Goal: Communication & Community: Participate in discussion

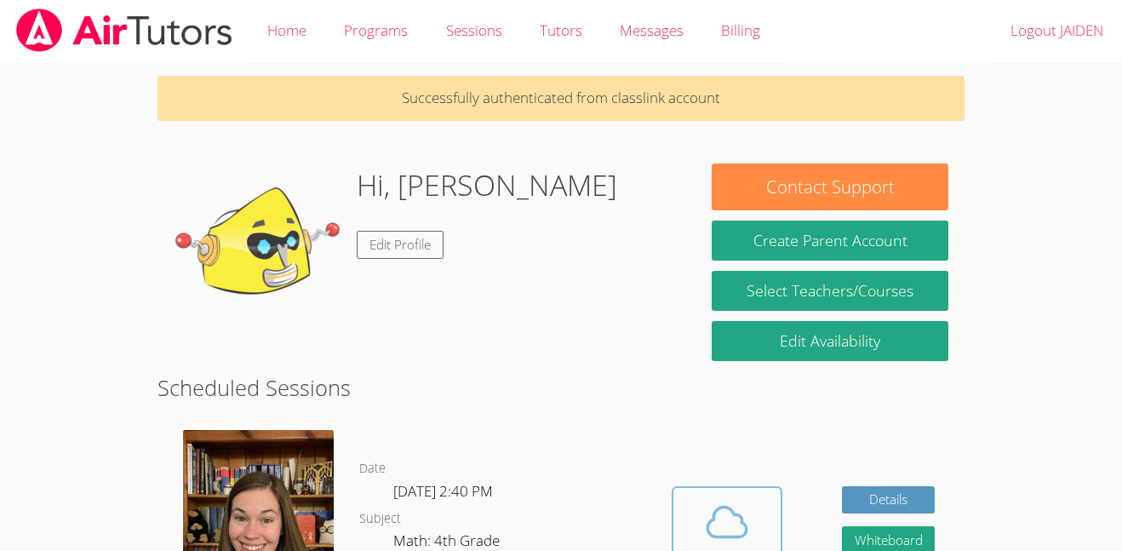
click at [707, 545] on div "Cloud Room" at bounding box center [726, 557] width 87 height 24
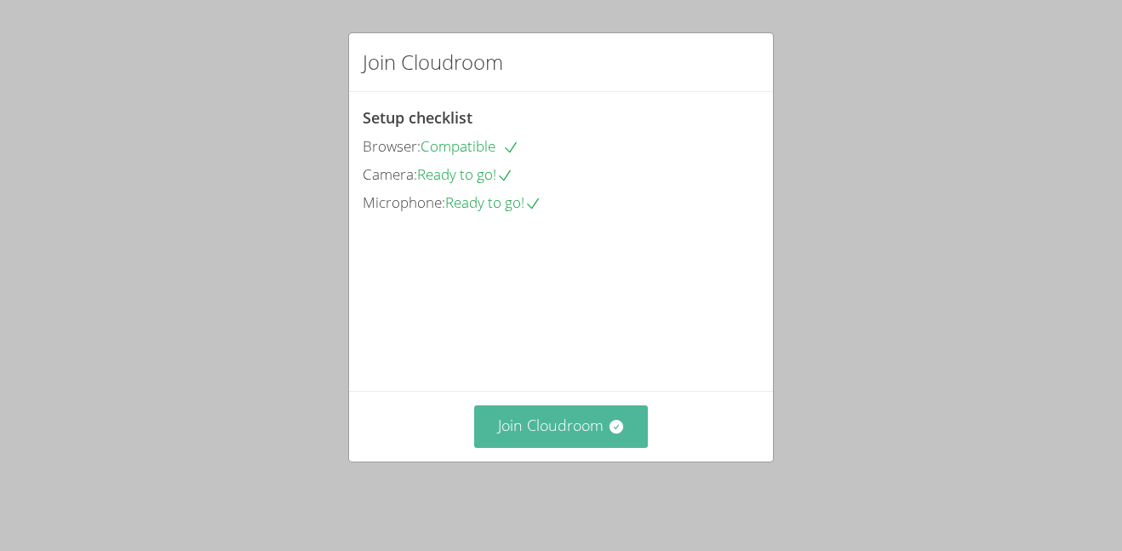
click at [642, 447] on button "Join Cloudroom" at bounding box center [561, 426] width 174 height 42
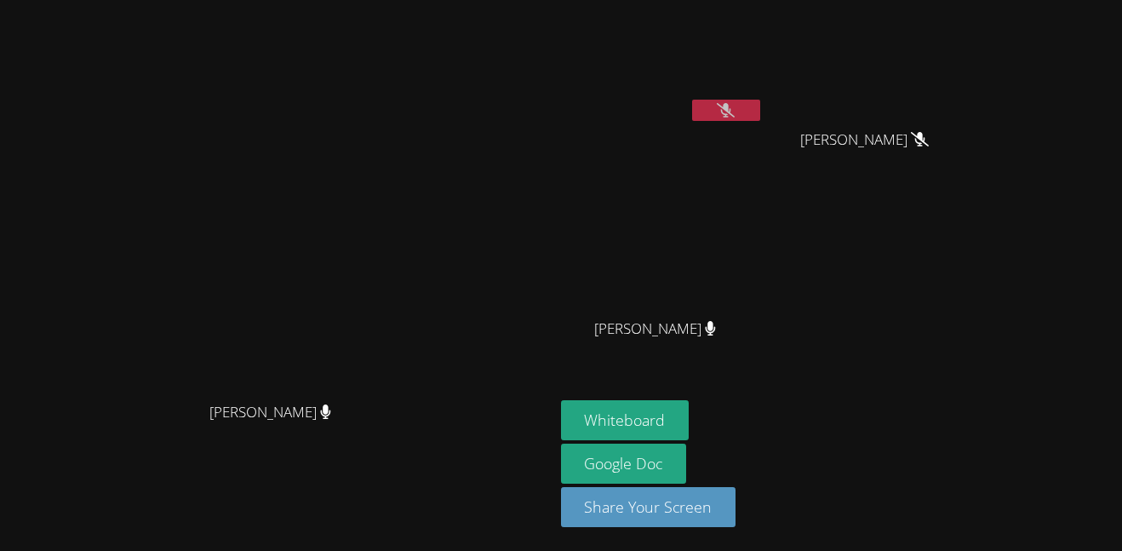
click at [734, 111] on icon at bounding box center [726, 110] width 18 height 14
click at [734, 117] on icon at bounding box center [726, 110] width 18 height 14
click at [760, 117] on button at bounding box center [726, 110] width 68 height 21
click at [734, 110] on icon at bounding box center [726, 110] width 18 height 14
click at [760, 107] on button at bounding box center [726, 110] width 68 height 21
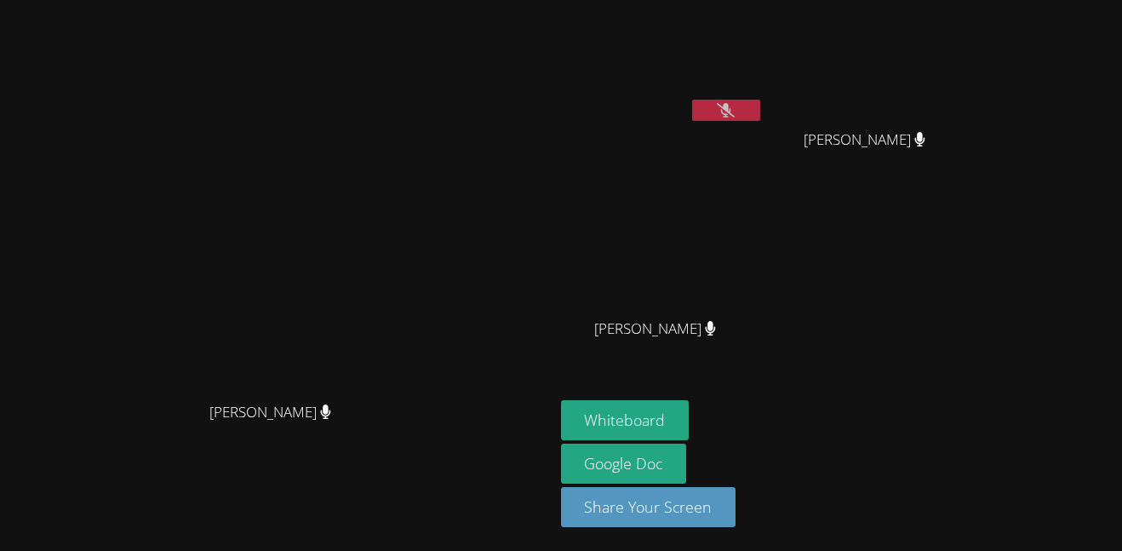
click at [760, 107] on button at bounding box center [726, 110] width 68 height 21
click at [760, 110] on button at bounding box center [726, 110] width 68 height 21
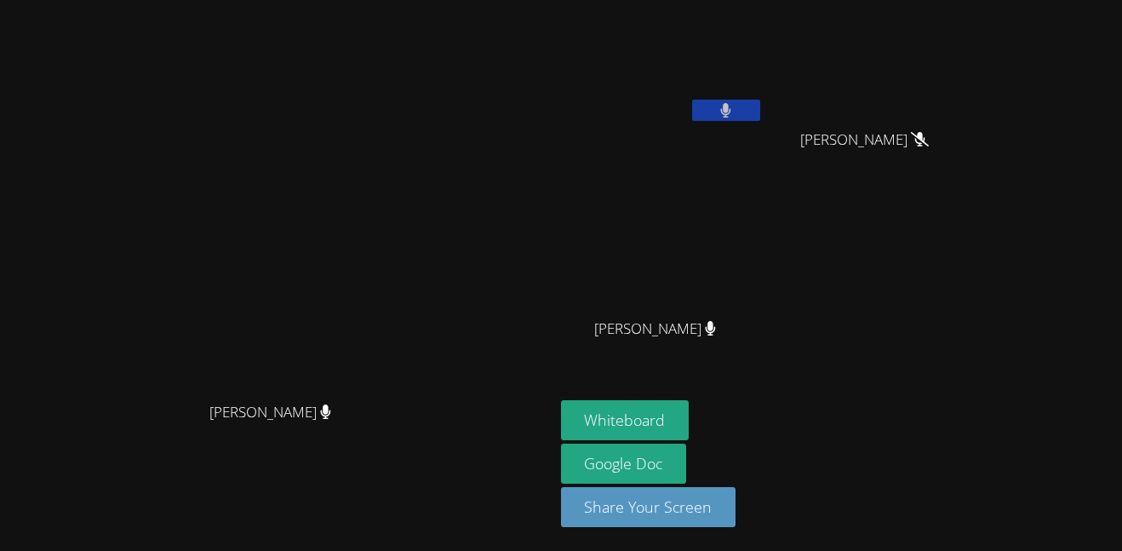
click at [760, 110] on button at bounding box center [726, 110] width 68 height 21
click at [734, 116] on icon at bounding box center [726, 110] width 18 height 14
click at [760, 112] on button at bounding box center [726, 110] width 68 height 21
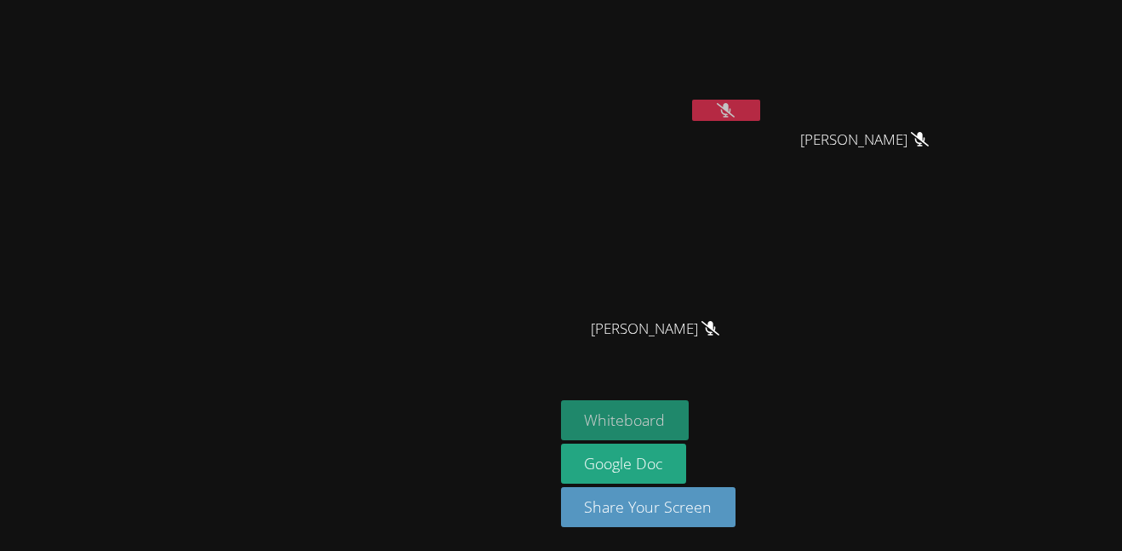
click at [689, 421] on button "Whiteboard" at bounding box center [625, 420] width 128 height 40
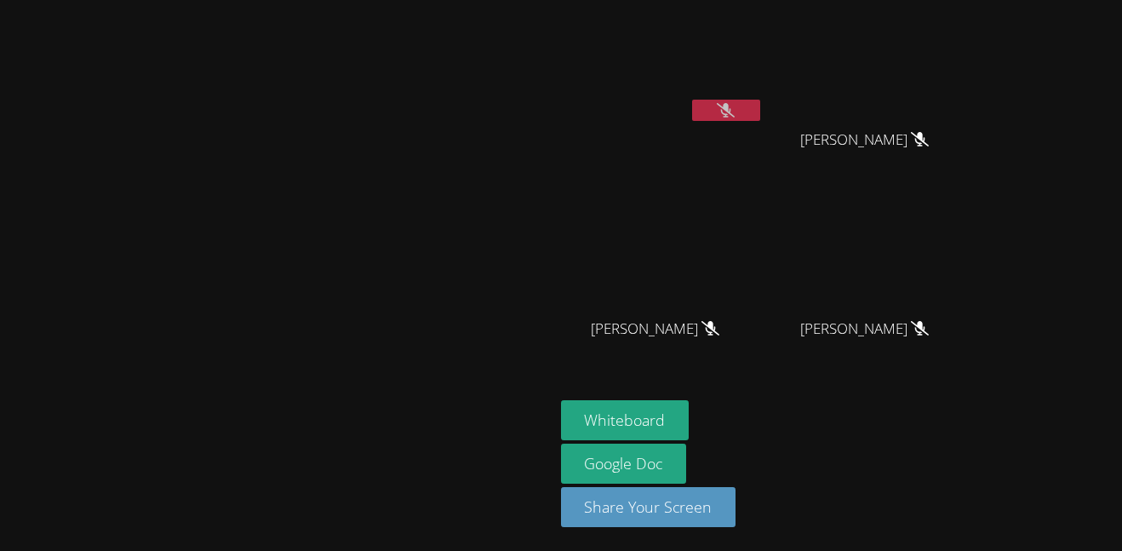
click at [760, 119] on button at bounding box center [726, 110] width 68 height 21
click at [731, 106] on icon at bounding box center [725, 110] width 11 height 14
click at [760, 100] on button at bounding box center [726, 110] width 68 height 21
click at [760, 102] on button at bounding box center [726, 110] width 68 height 21
click at [734, 111] on icon at bounding box center [726, 110] width 18 height 14
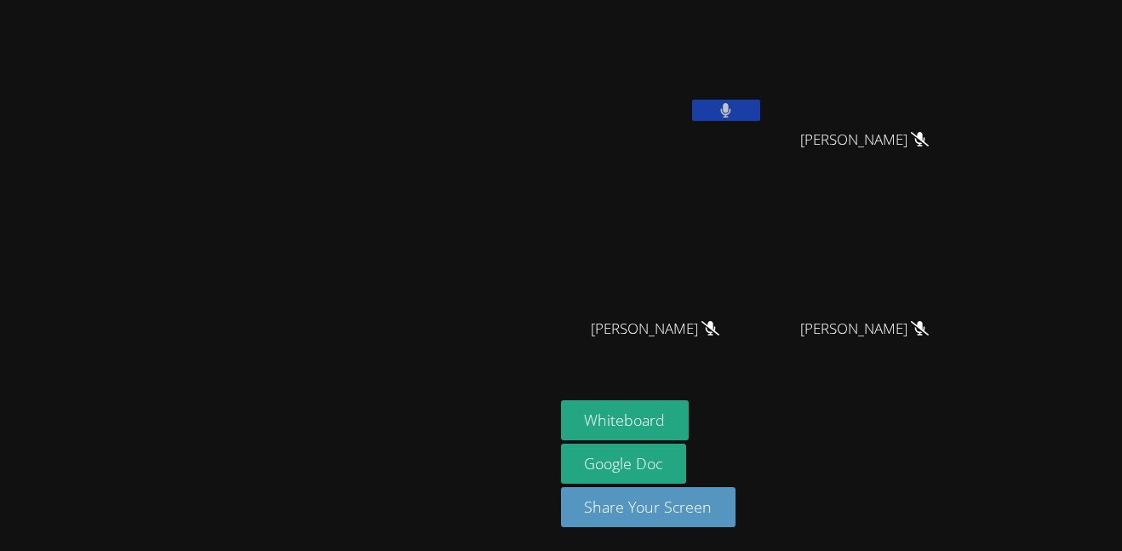
click at [760, 103] on button at bounding box center [726, 110] width 68 height 21
click at [731, 111] on icon at bounding box center [726, 110] width 10 height 14
click at [763, 102] on video at bounding box center [662, 64] width 203 height 114
click at [734, 106] on icon at bounding box center [726, 110] width 18 height 14
click at [760, 119] on button at bounding box center [726, 110] width 68 height 21
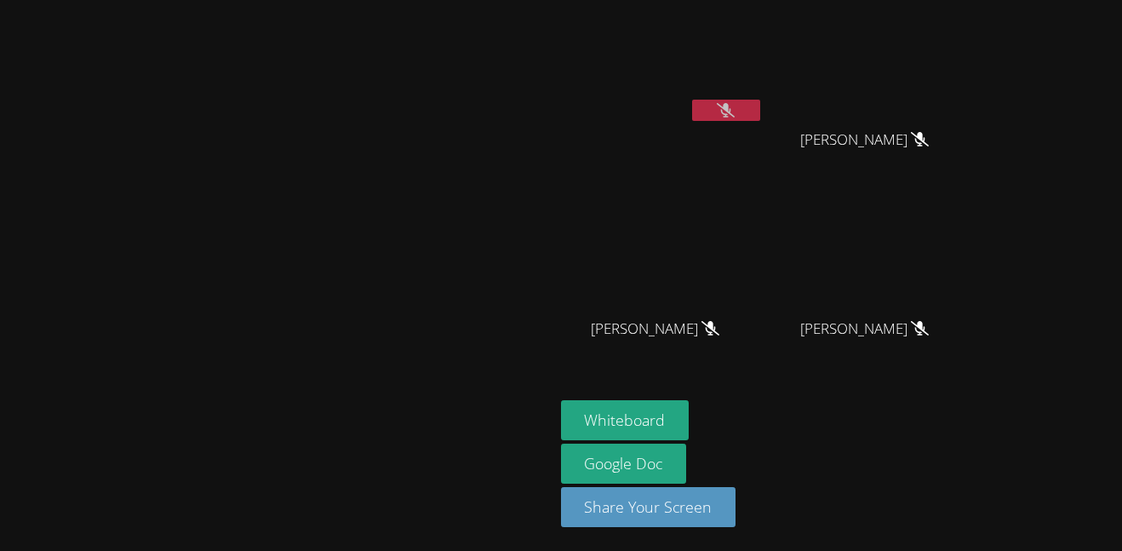
click at [734, 103] on icon at bounding box center [726, 110] width 18 height 14
click at [760, 117] on button at bounding box center [726, 110] width 68 height 21
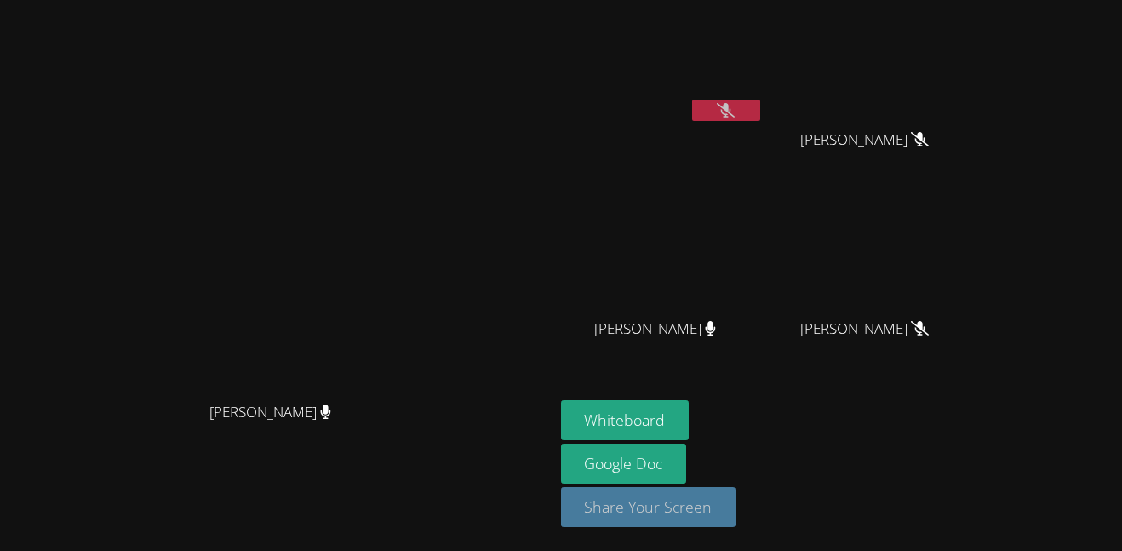
click at [736, 500] on button "Share Your Screen" at bounding box center [648, 507] width 175 height 40
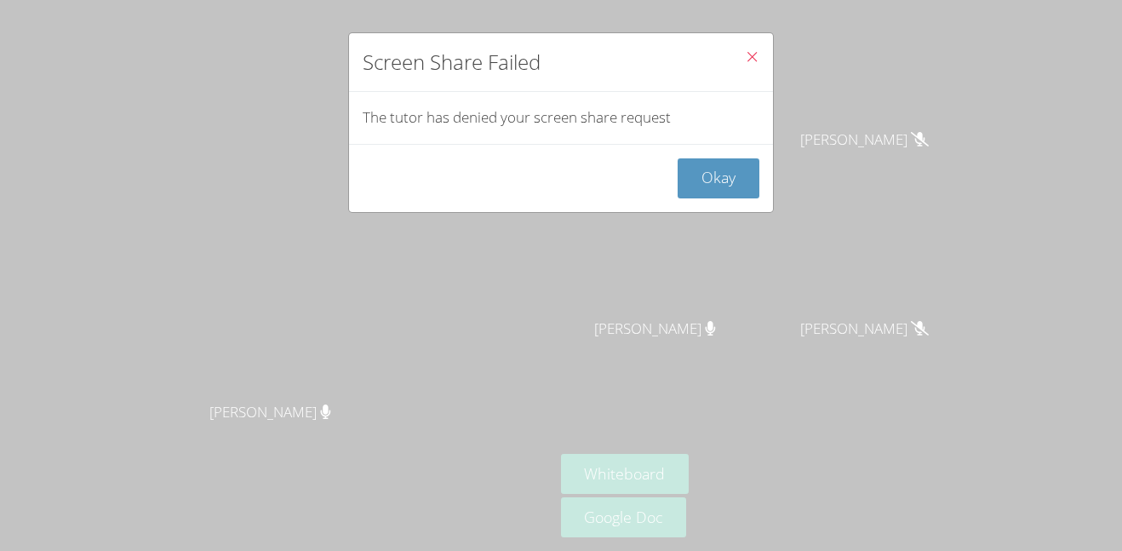
click at [747, 57] on icon "Close" at bounding box center [752, 56] width 14 height 14
click at [754, 54] on icon "Close" at bounding box center [752, 56] width 14 height 14
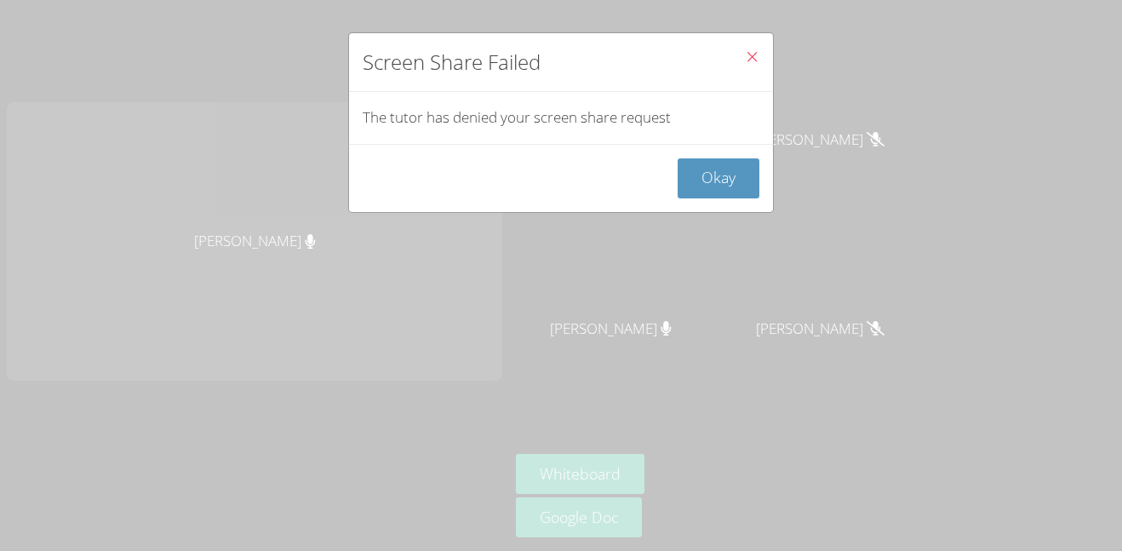
click at [751, 60] on icon "Close" at bounding box center [752, 56] width 14 height 14
click at [733, 174] on button "Okay" at bounding box center [718, 178] width 82 height 40
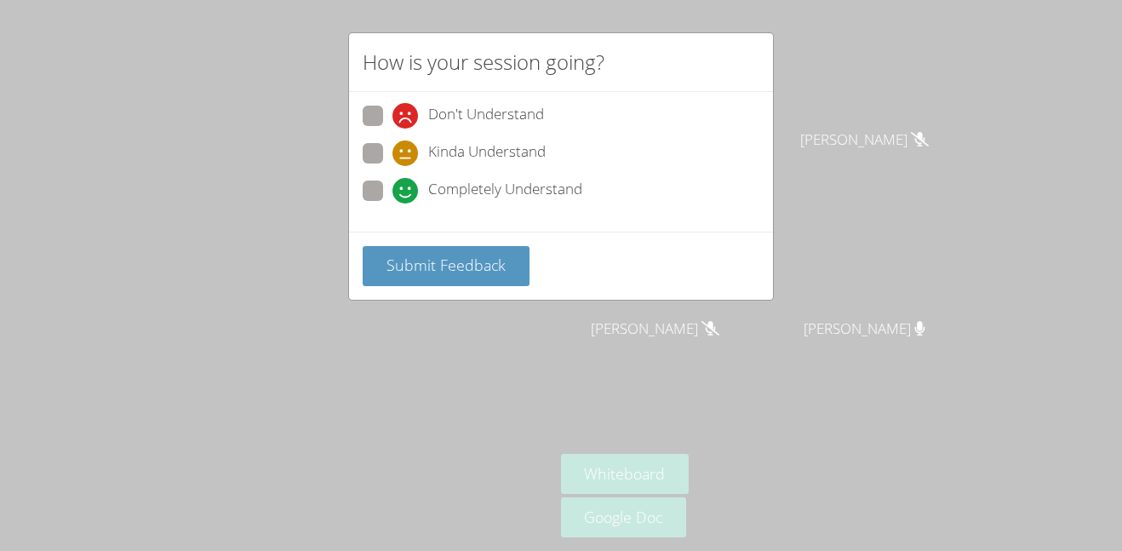
click at [423, 188] on div "Completely Understand" at bounding box center [487, 191] width 190 height 26
click at [407, 188] on input "Completely Understand" at bounding box center [399, 187] width 14 height 14
radio input "true"
click at [364, 281] on button "Submit Feedback" at bounding box center [446, 266] width 167 height 40
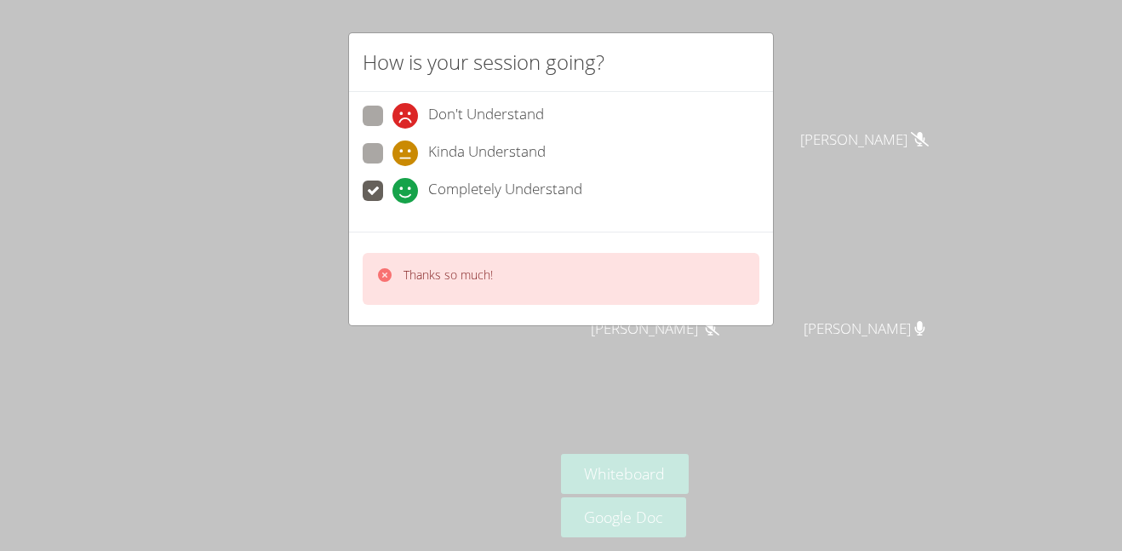
click at [457, 160] on span "Kinda Understand" at bounding box center [486, 153] width 117 height 26
click at [407, 157] on input "Kinda Understand" at bounding box center [399, 150] width 14 height 14
radio input "true"
click at [392, 128] on span at bounding box center [392, 128] width 0 height 0
click at [392, 116] on input "Don't Understand" at bounding box center [399, 113] width 14 height 14
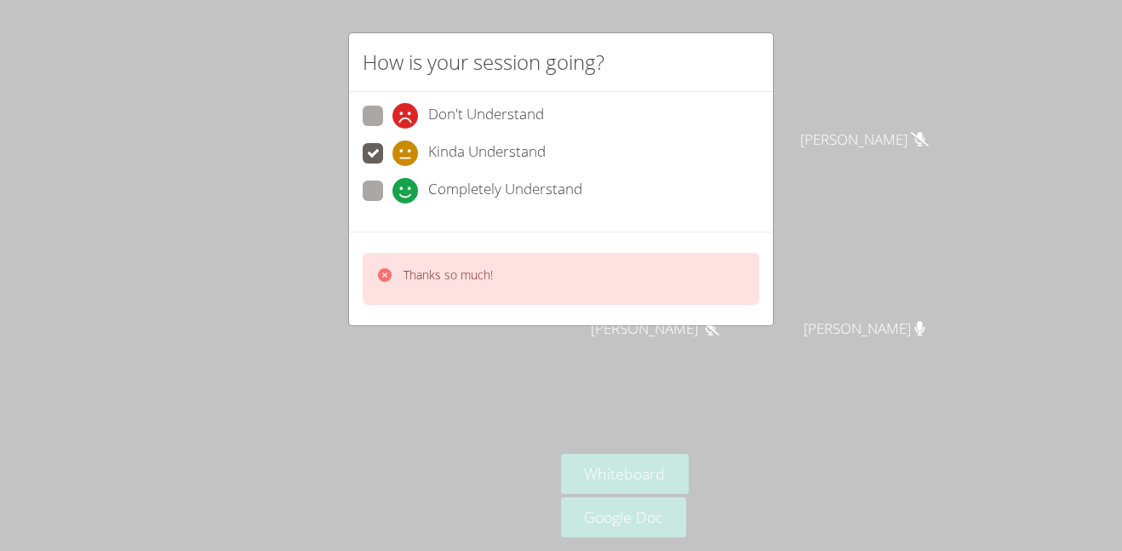
radio input "true"
click at [389, 118] on label "Don't Understand" at bounding box center [453, 117] width 181 height 23
click at [392, 118] on input "Don't Understand" at bounding box center [399, 113] width 14 height 14
click at [389, 121] on label "Don't Understand" at bounding box center [453, 117] width 181 height 23
click at [392, 120] on input "Don't Understand" at bounding box center [399, 113] width 14 height 14
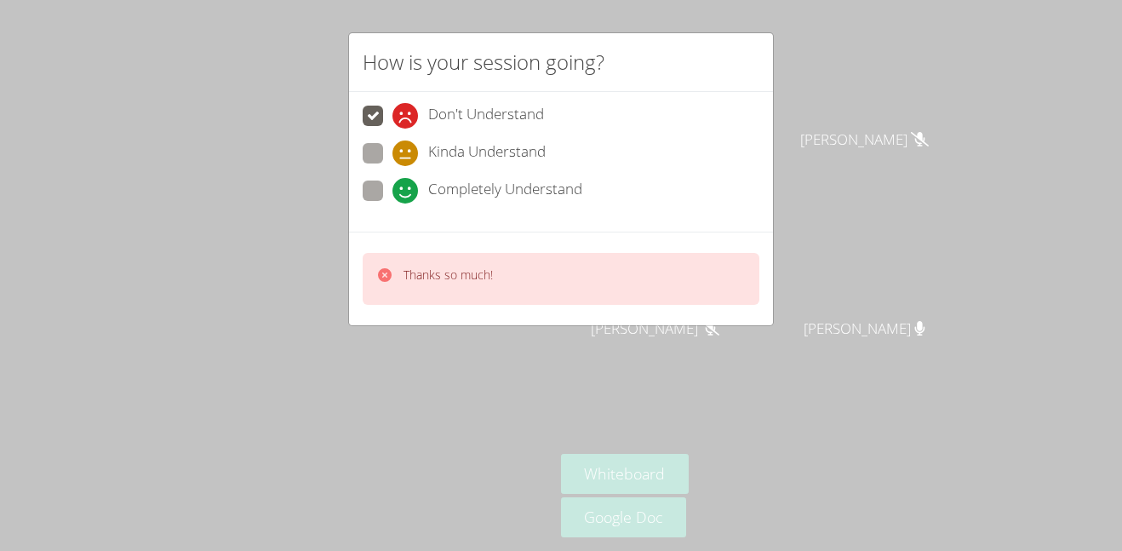
click at [408, 103] on icon at bounding box center [405, 116] width 26 height 26
click at [407, 106] on input "Don't Understand" at bounding box center [399, 113] width 14 height 14
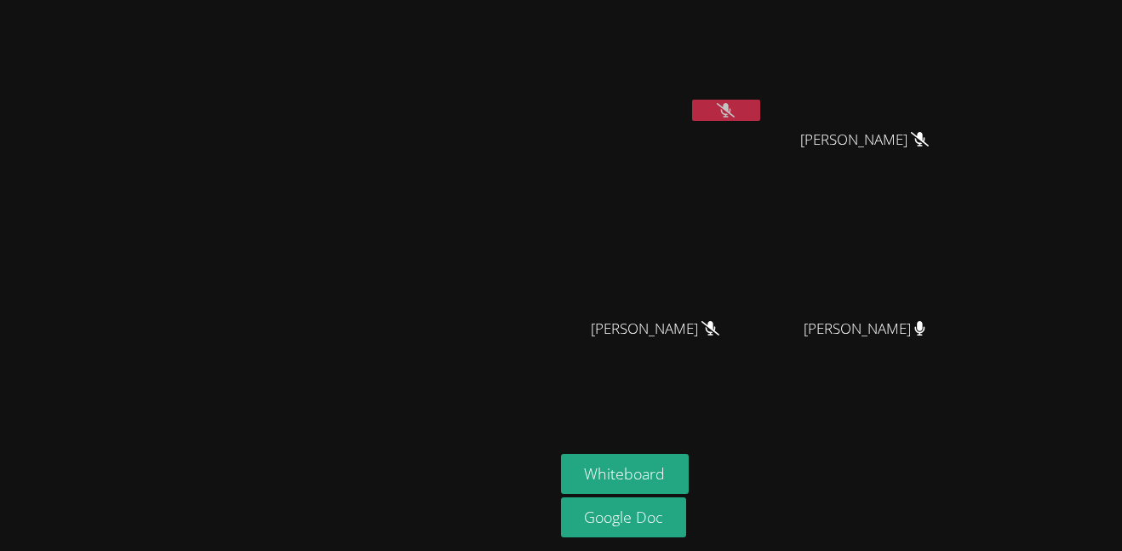
click at [404, 106] on video at bounding box center [276, 241] width 255 height 304
click at [763, 142] on div "[PERSON_NAME]" at bounding box center [662, 98] width 203 height 182
click at [760, 112] on button at bounding box center [726, 110] width 68 height 21
click at [763, 128] on div "[PERSON_NAME]" at bounding box center [662, 68] width 203 height 122
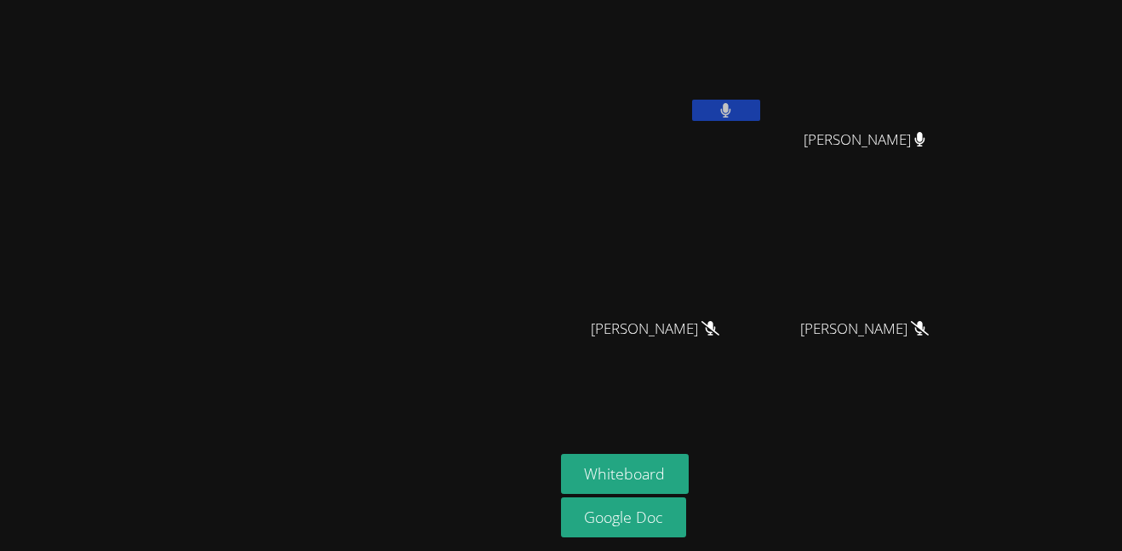
click at [760, 111] on button at bounding box center [726, 110] width 68 height 21
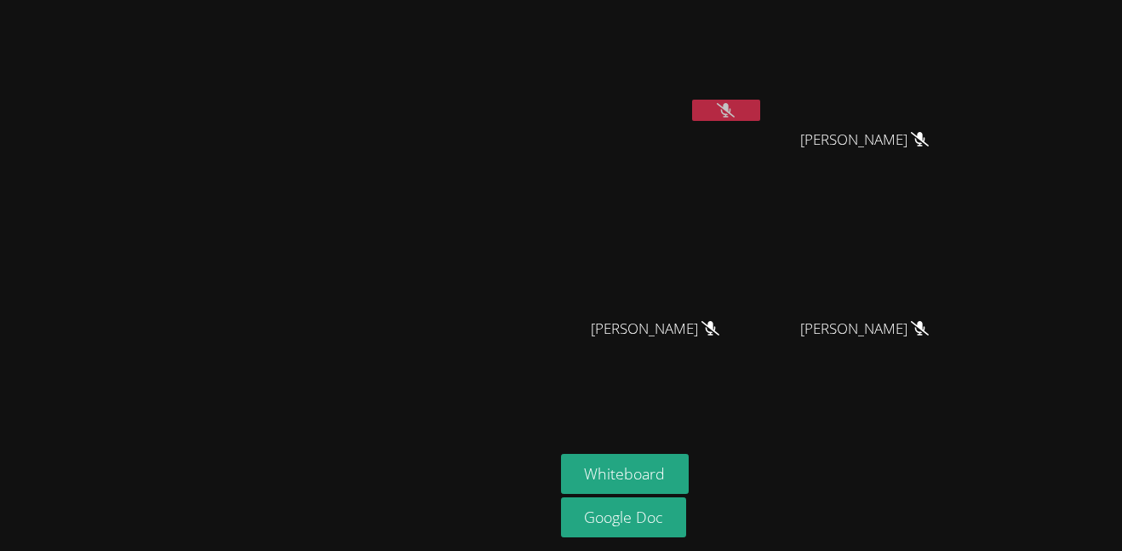
click at [760, 111] on button at bounding box center [726, 110] width 68 height 21
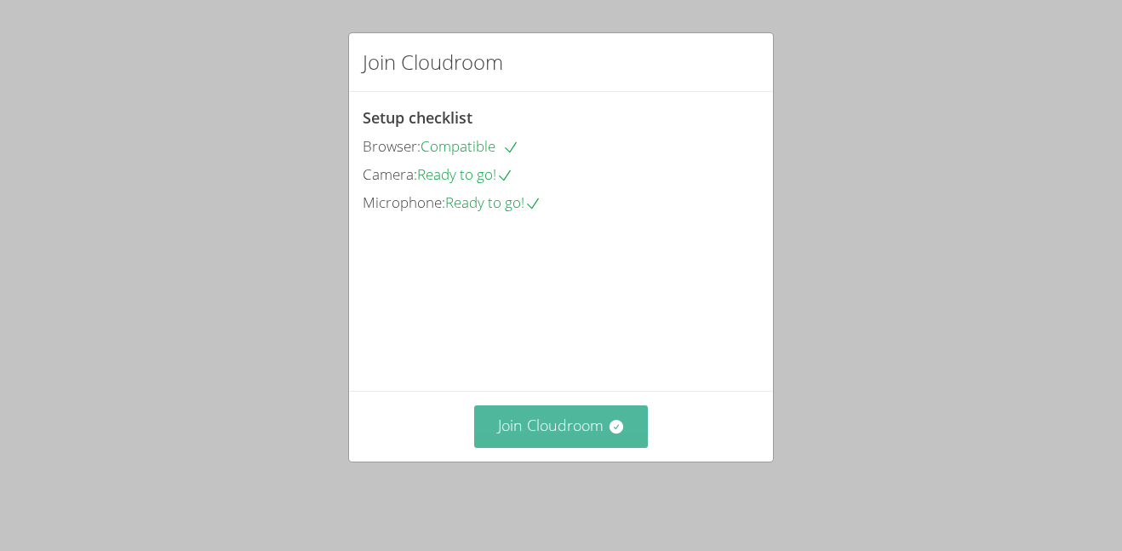
click at [592, 447] on button "Join Cloudroom" at bounding box center [561, 426] width 174 height 42
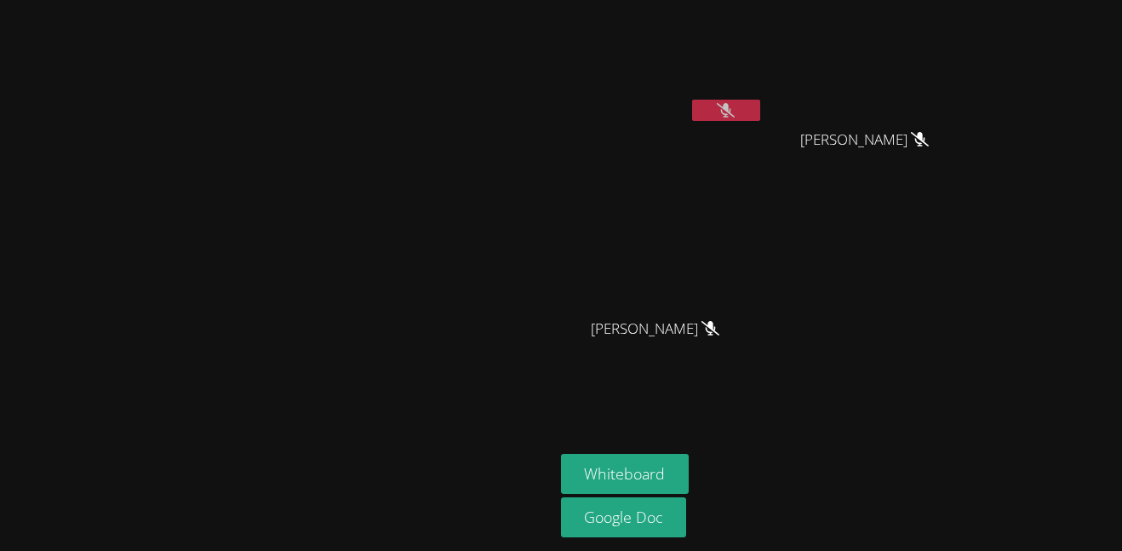
click at [734, 105] on icon at bounding box center [726, 110] width 18 height 14
click at [731, 111] on icon at bounding box center [725, 110] width 11 height 14
click at [734, 109] on icon at bounding box center [726, 110] width 18 height 14
click at [760, 122] on div at bounding box center [726, 113] width 68 height 26
click at [760, 119] on button at bounding box center [726, 110] width 68 height 21
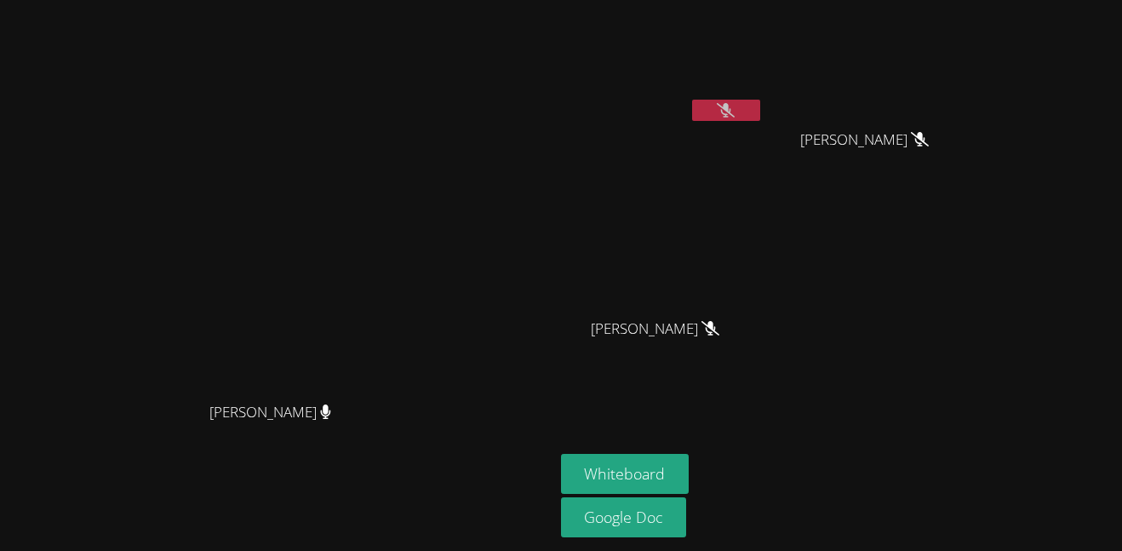
click at [763, 135] on div "[PERSON_NAME]" at bounding box center [662, 98] width 203 height 182
click at [760, 121] on div at bounding box center [726, 113] width 68 height 26
click at [734, 110] on icon at bounding box center [726, 110] width 18 height 14
click at [760, 110] on button at bounding box center [726, 110] width 68 height 21
click at [734, 110] on icon at bounding box center [726, 110] width 18 height 14
